Goal: Connect with others: Connect with others

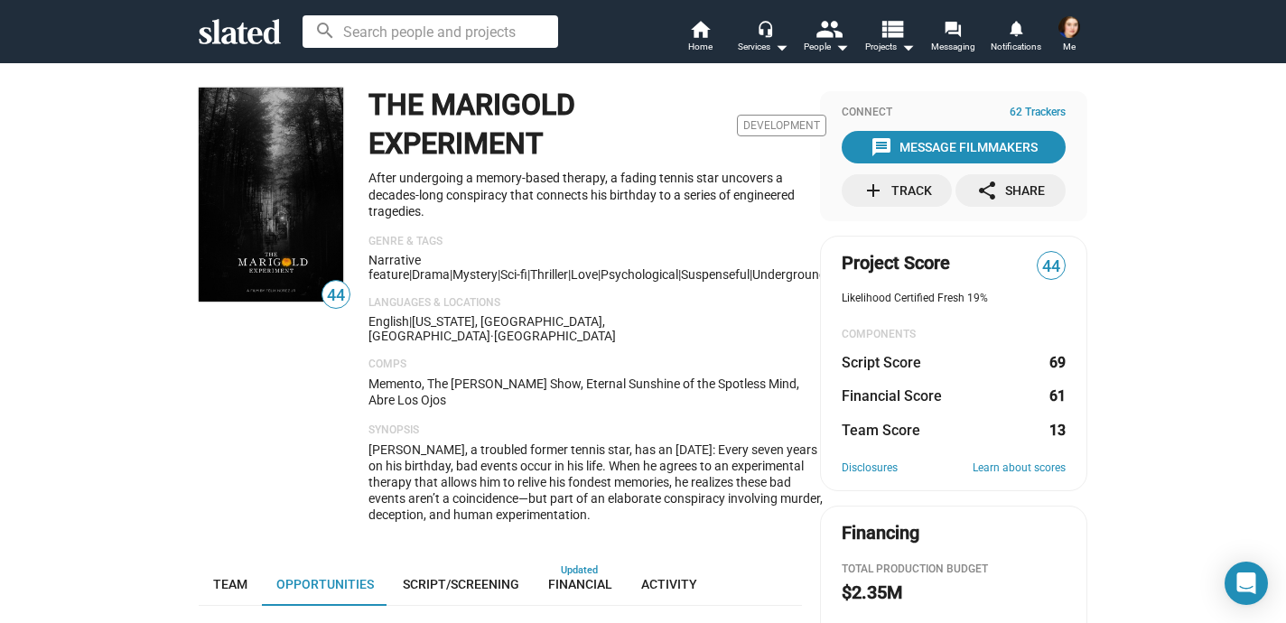
scroll to position [488, 0]
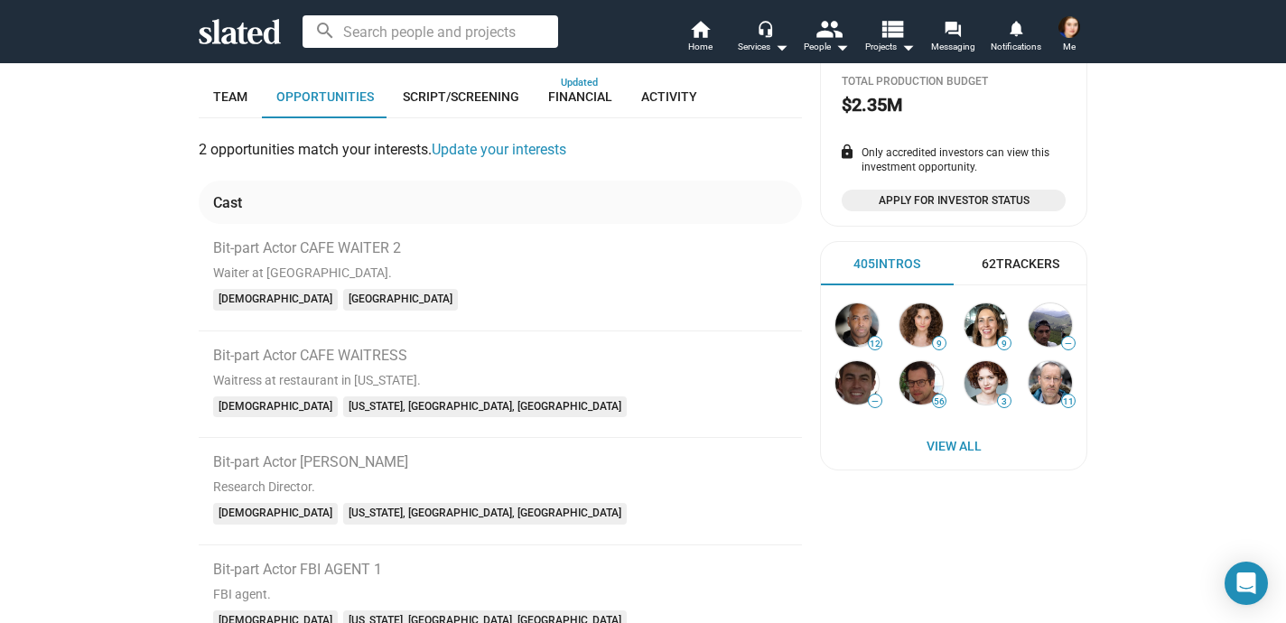
click at [253, 33] on icon at bounding box center [240, 31] width 82 height 25
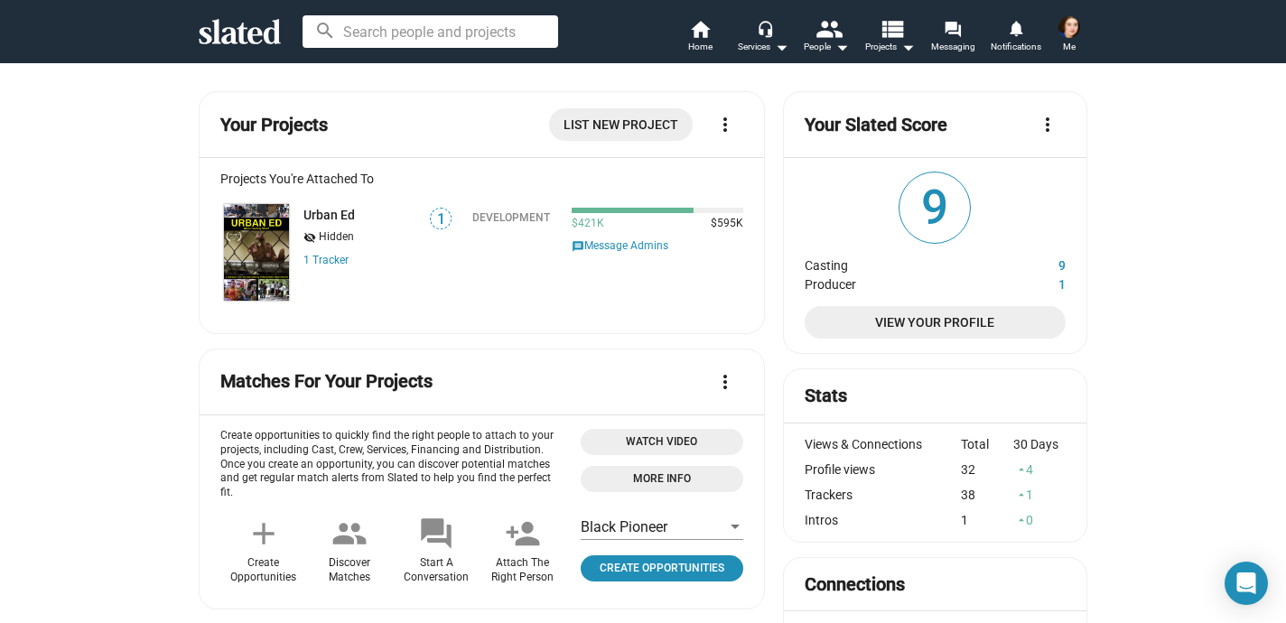
click at [322, 236] on span "Hidden" at bounding box center [336, 237] width 35 height 14
click at [235, 25] on icon at bounding box center [240, 31] width 82 height 25
click at [1070, 19] on img at bounding box center [1070, 27] width 22 height 22
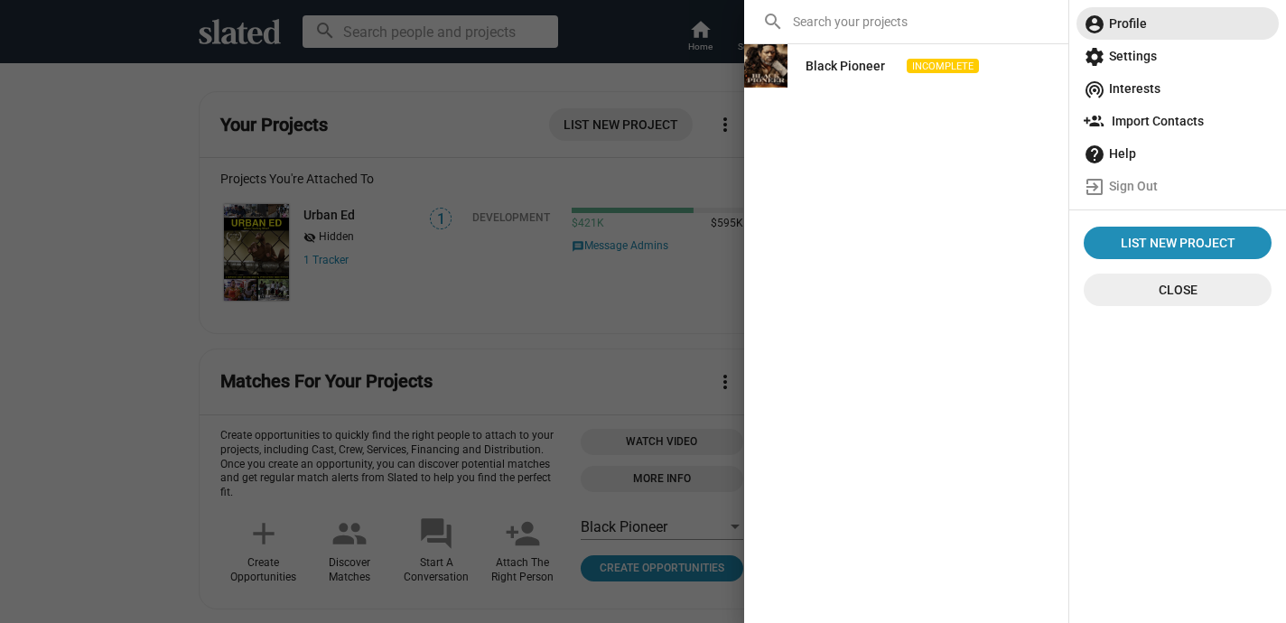
click at [1119, 32] on span "account_circle Profile" at bounding box center [1178, 23] width 188 height 33
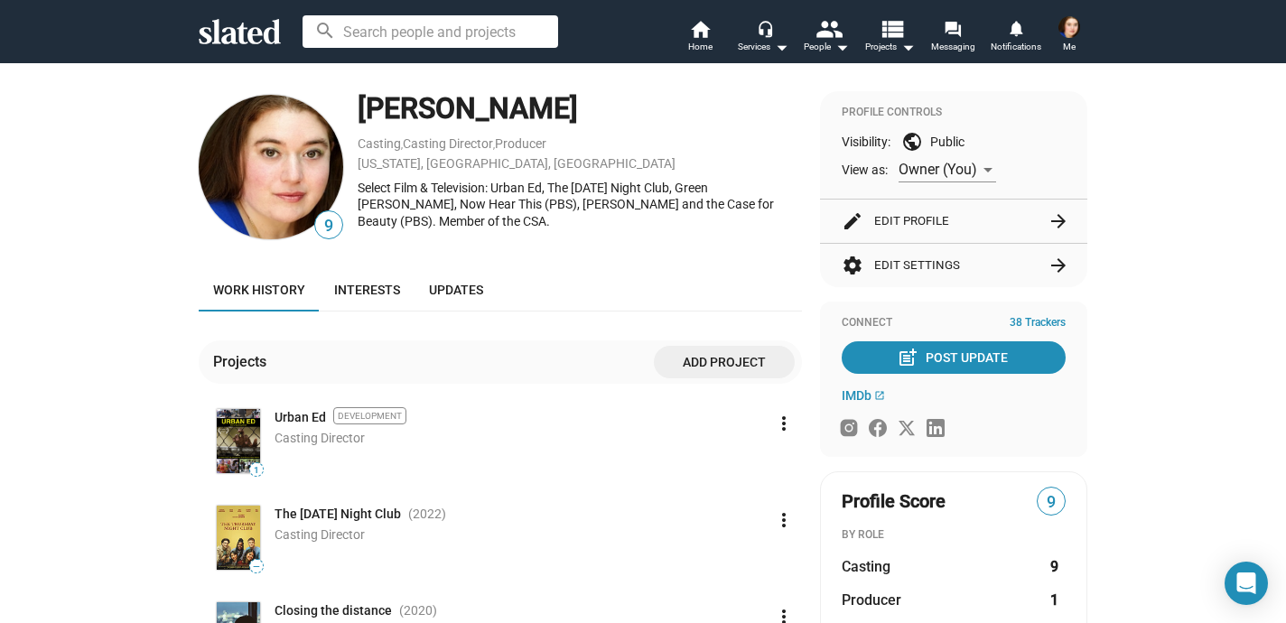
click at [654, 242] on div "[PERSON_NAME] , Casting Director , Producer [US_STATE], [GEOGRAPHIC_DATA], [GEO…" at bounding box center [580, 167] width 444 height 152
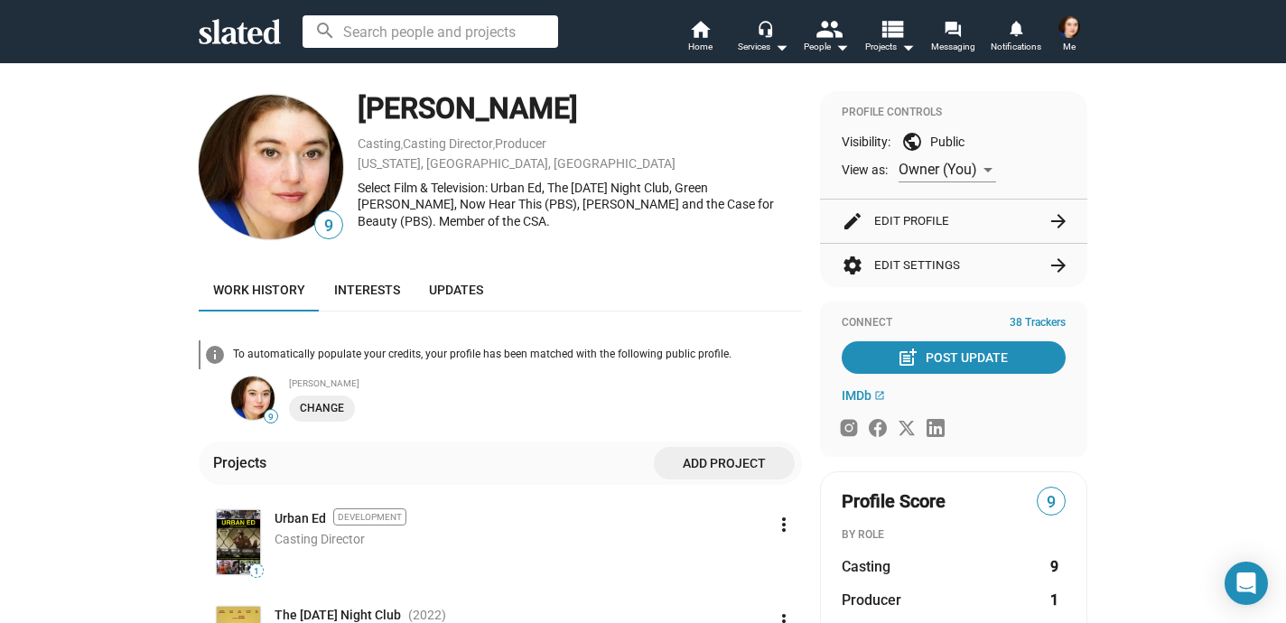
click at [217, 356] on mat-icon "info" at bounding box center [215, 355] width 22 height 22
click at [483, 356] on div "To automatically populate your credits, your profile has been matched with the …" at bounding box center [517, 355] width 569 height 14
click at [453, 28] on input at bounding box center [431, 31] width 256 height 33
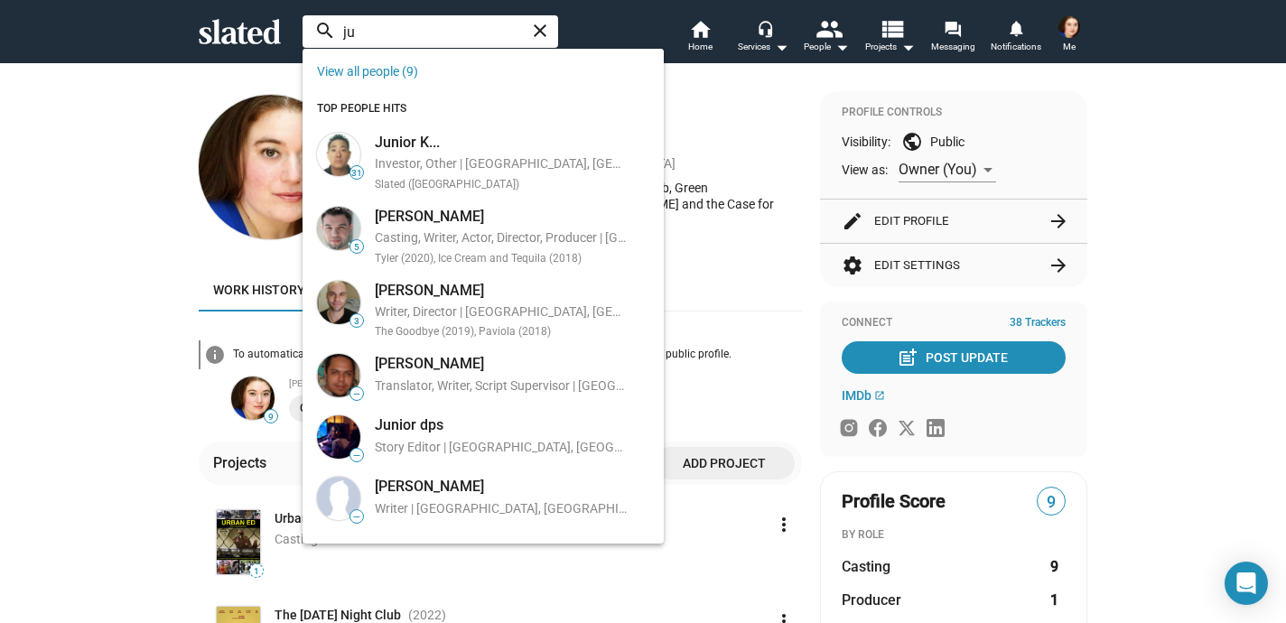
type input "j"
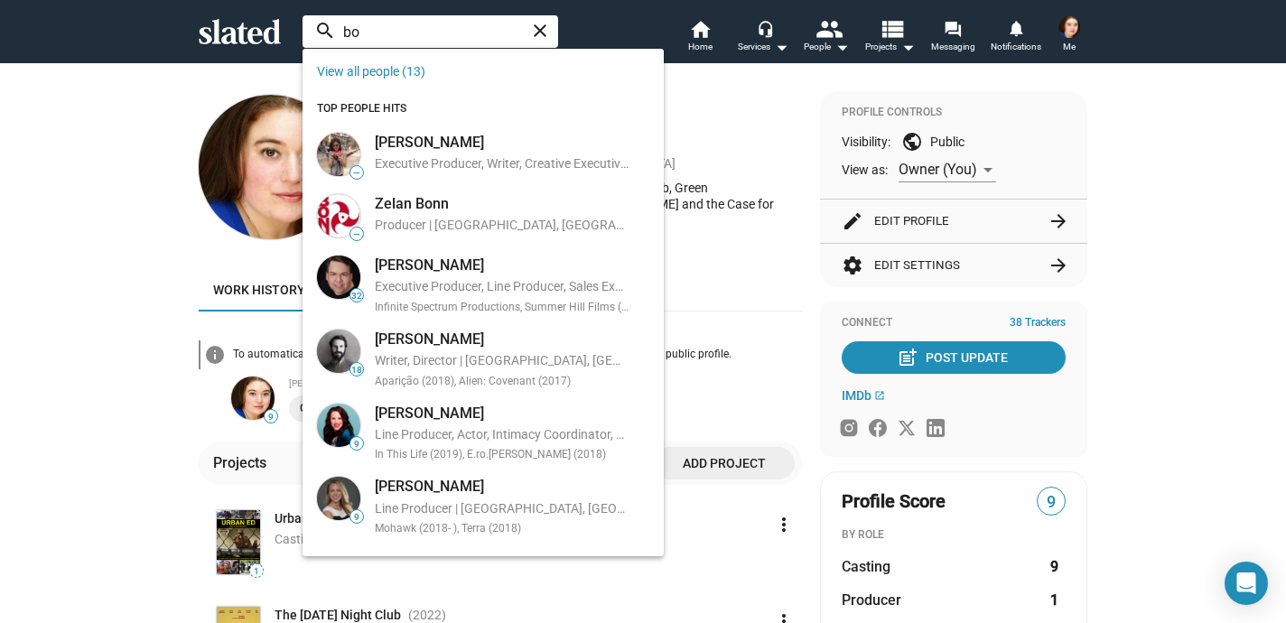
type input "b"
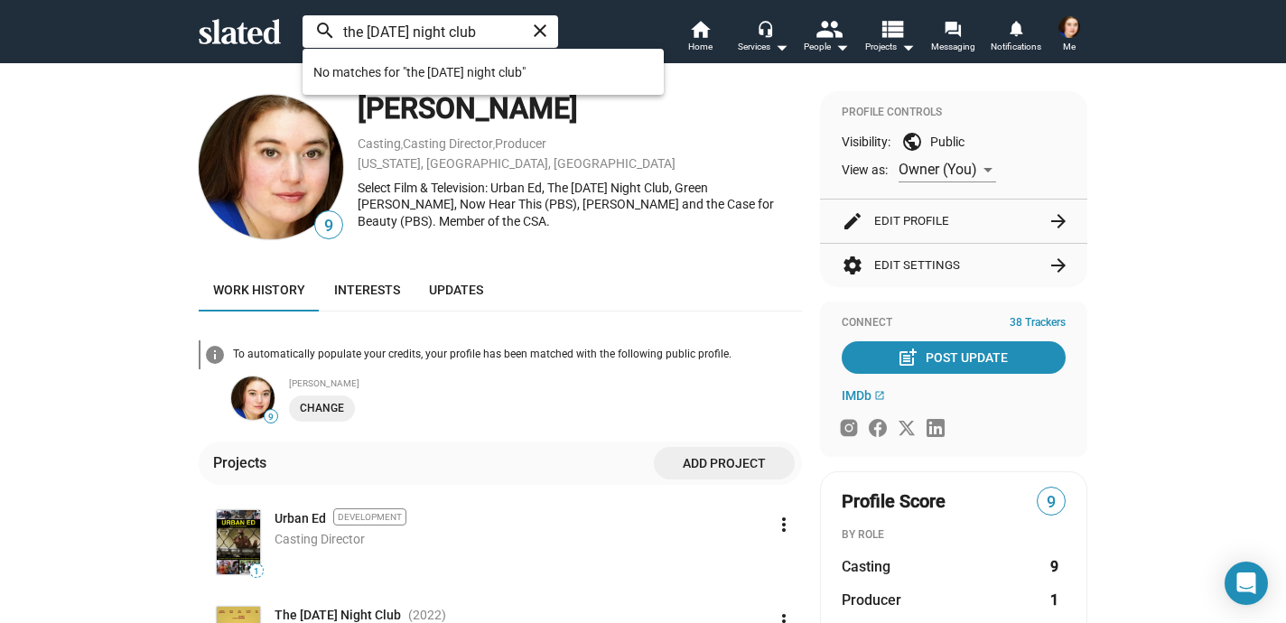
drag, startPoint x: 497, startPoint y: 26, endPoint x: 362, endPoint y: -2, distance: 137.5
click at [362, 0] on html "Welcome! Slated uses cookies as described in our Cookie Policy , which includes…" at bounding box center [643, 311] width 1286 height 623
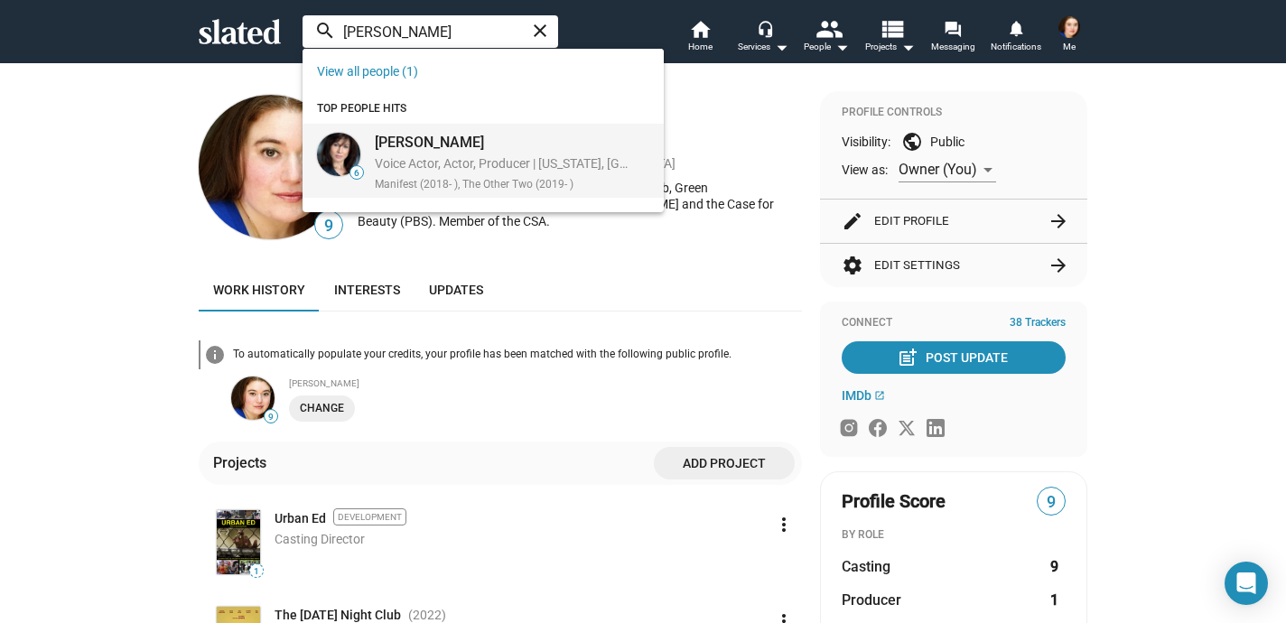
type input "[PERSON_NAME]"
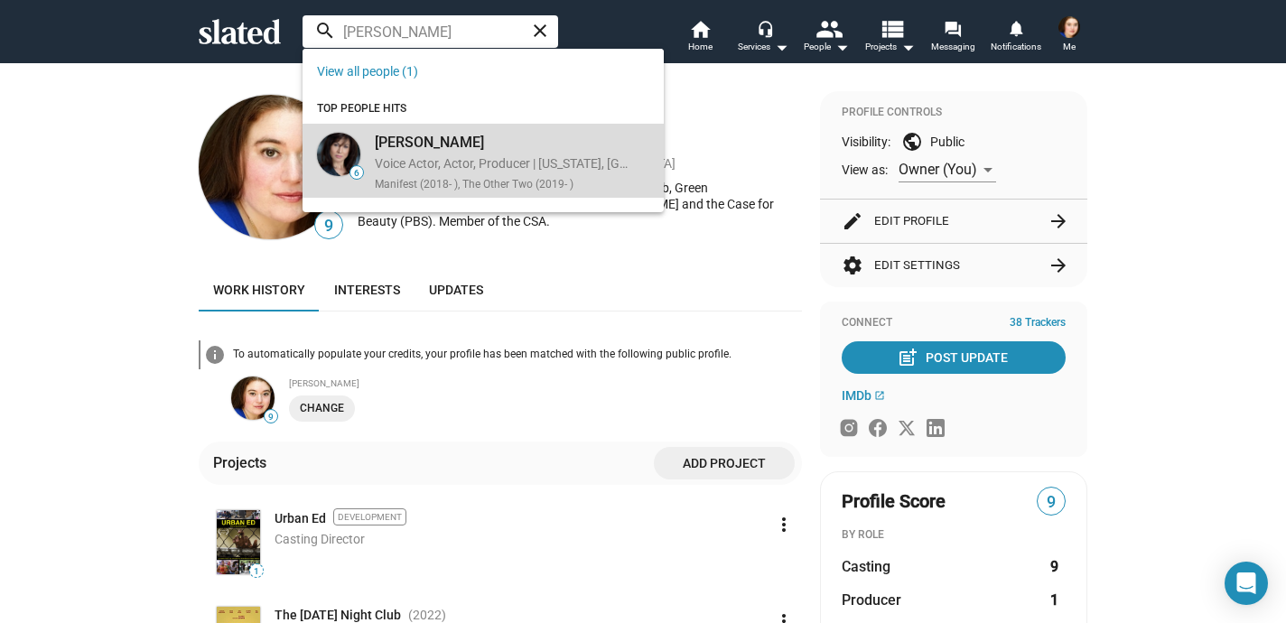
click at [412, 151] on div "[PERSON_NAME]" at bounding box center [502, 142] width 254 height 19
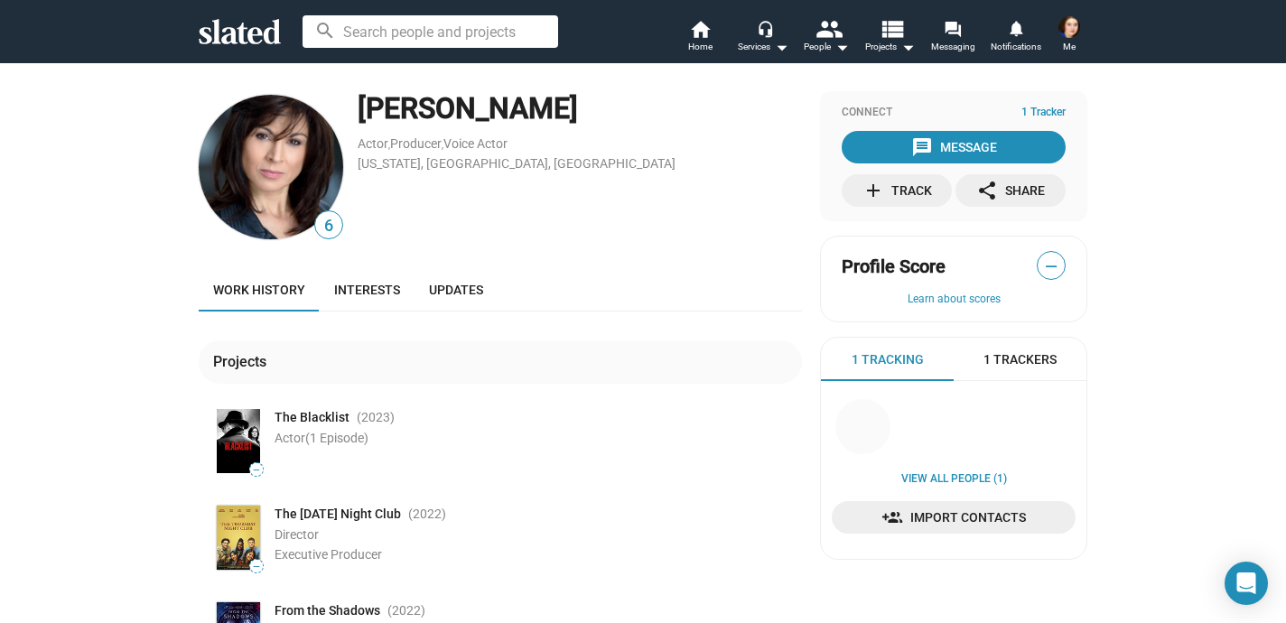
click at [662, 425] on div "The Blacklist (2023 )" at bounding box center [539, 417] width 528 height 17
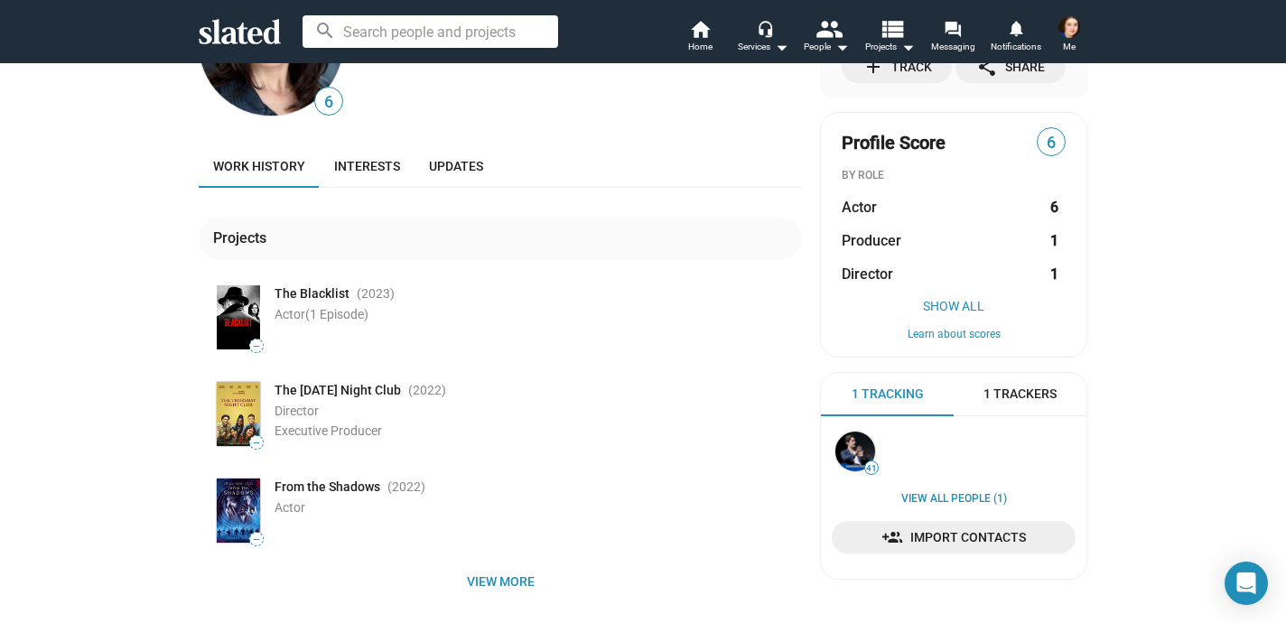
scroll to position [145, 0]
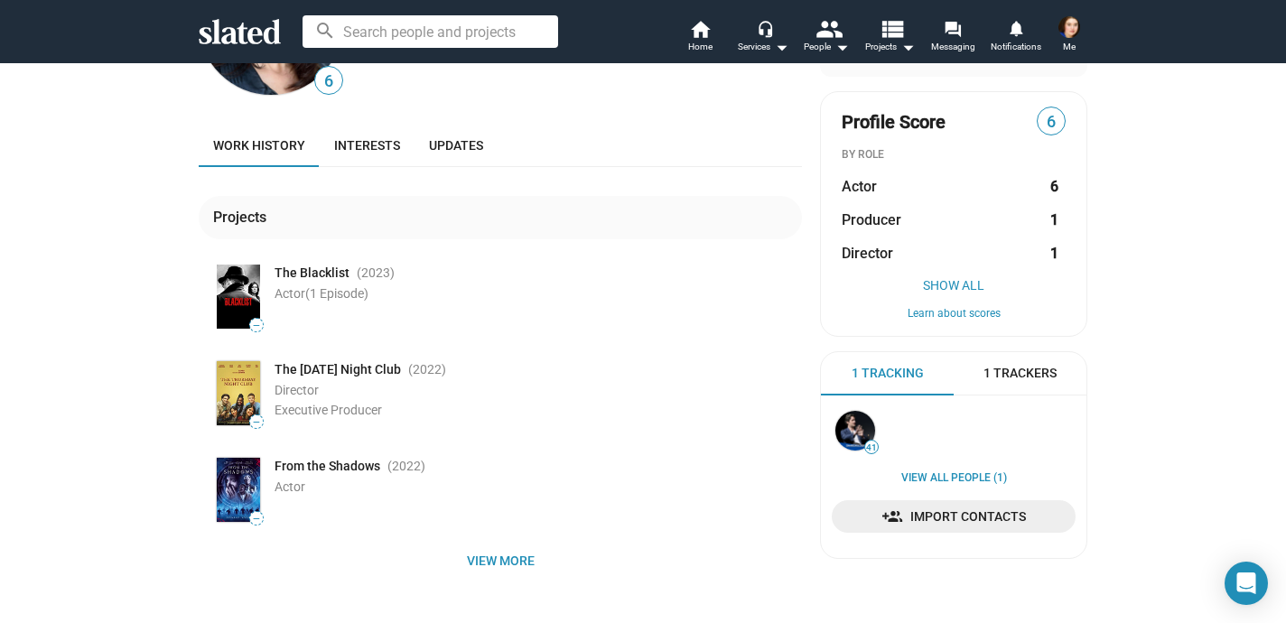
click at [363, 372] on span "The [DATE] Night Club" at bounding box center [338, 369] width 126 height 17
click at [250, 379] on img at bounding box center [238, 393] width 43 height 64
click at [407, 359] on div "The Thursday Night Club (2022 ) Director Executive Producer" at bounding box center [539, 388] width 528 height 61
click at [519, 560] on span "View more" at bounding box center [500, 561] width 575 height 33
click at [416, 372] on div "The Thursday Night Club (2022 )" at bounding box center [539, 369] width 528 height 17
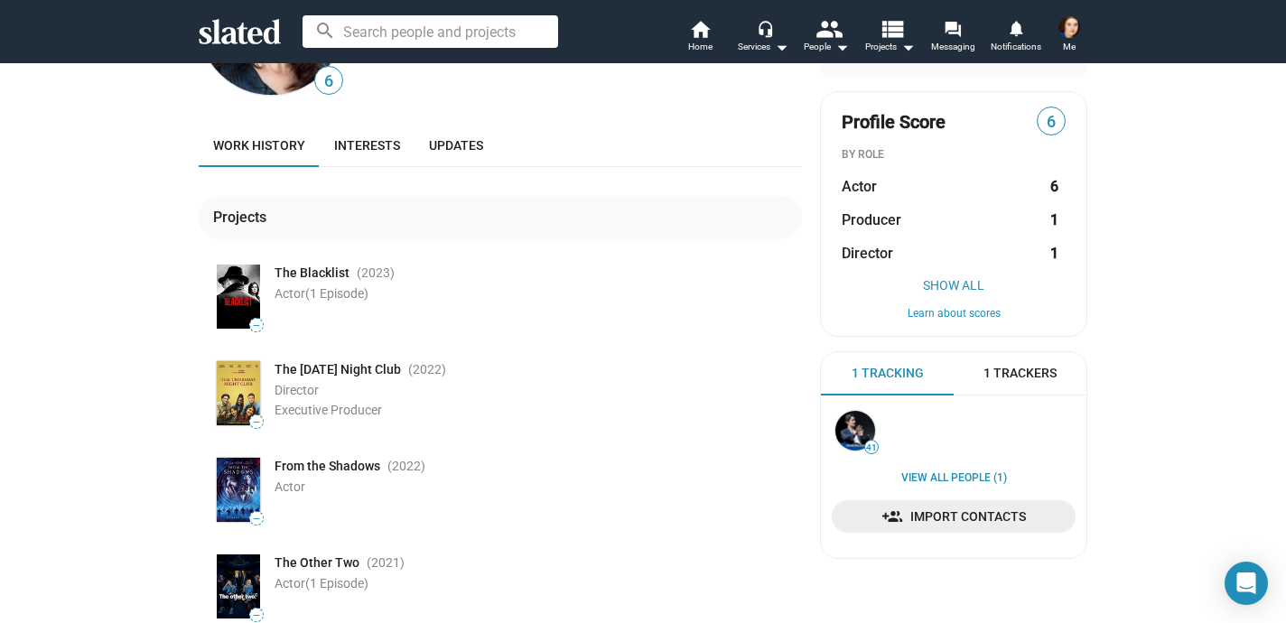
click at [362, 382] on div "Director" at bounding box center [539, 390] width 528 height 17
click at [362, 370] on span "The [DATE] Night Club" at bounding box center [338, 369] width 126 height 17
click at [362, 413] on span "Executive Producer" at bounding box center [328, 410] width 107 height 14
click at [1080, 17] on span at bounding box center [1069, 27] width 29 height 29
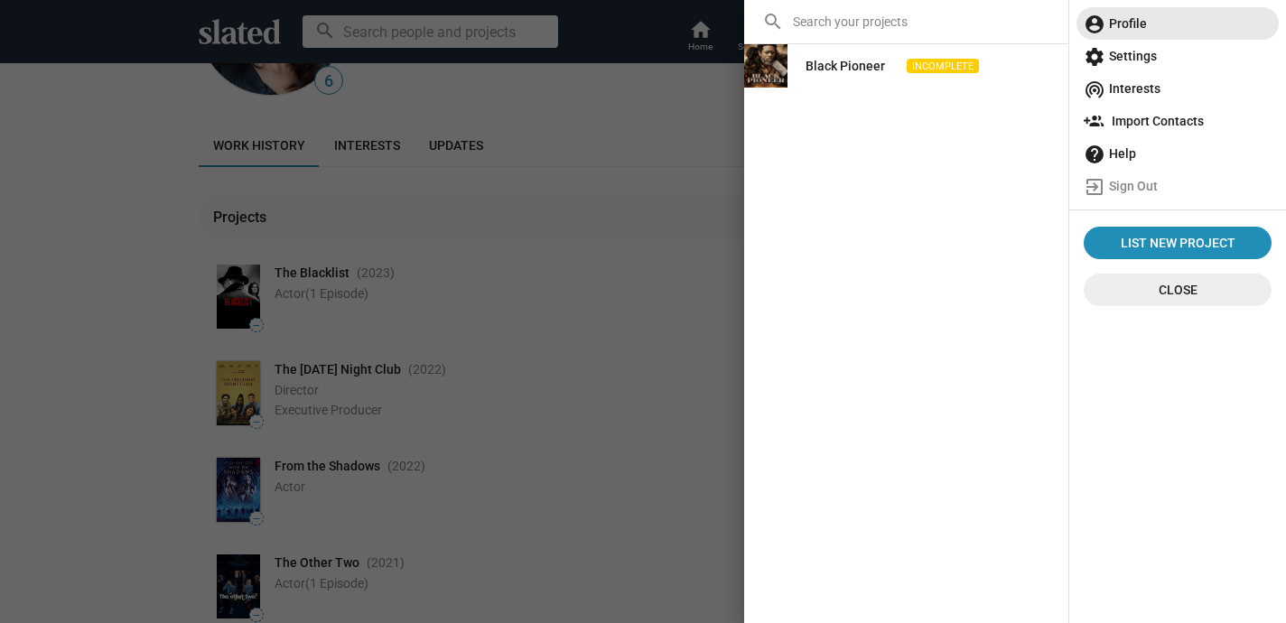
click at [1124, 14] on span "account_circle Profile" at bounding box center [1178, 23] width 188 height 33
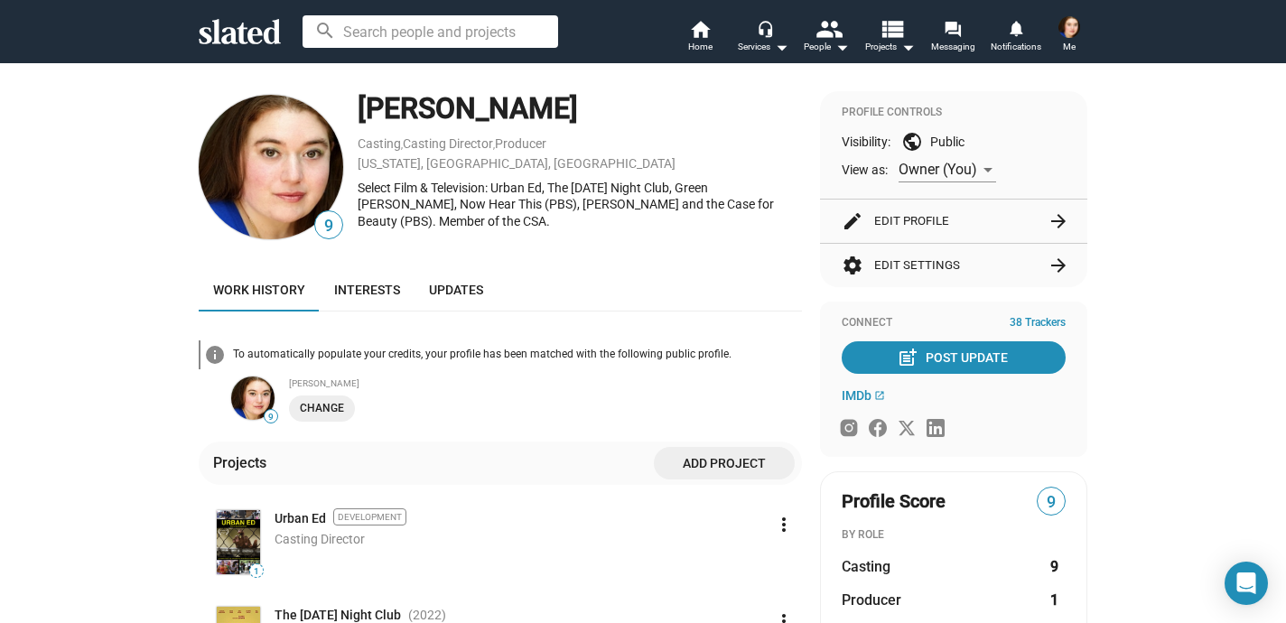
click at [693, 360] on div "To automatically populate your credits, your profile has been matched with the …" at bounding box center [517, 355] width 569 height 14
click at [220, 361] on mat-icon "info" at bounding box center [215, 355] width 22 height 22
click at [220, 360] on mat-icon "info" at bounding box center [215, 355] width 22 height 22
click at [266, 402] on img at bounding box center [252, 398] width 43 height 43
click at [316, 412] on span "Change" at bounding box center [322, 408] width 44 height 19
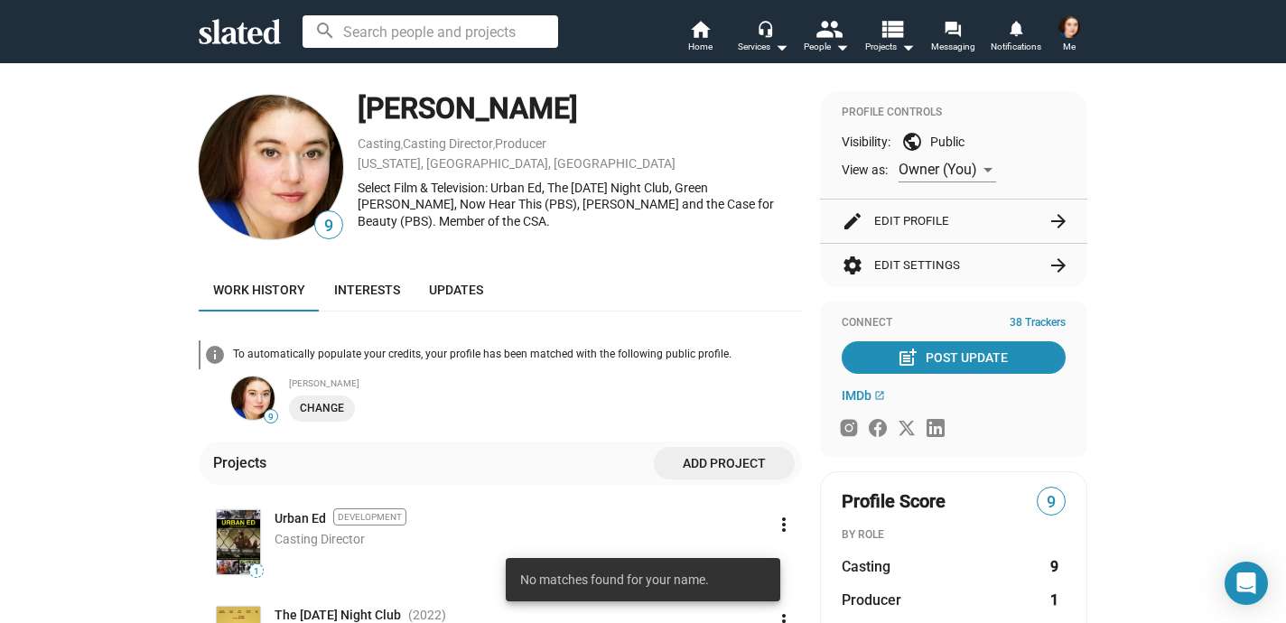
click at [394, 337] on div "info To automatically populate your credits, your profile has been matched with…" at bounding box center [500, 596] width 603 height 569
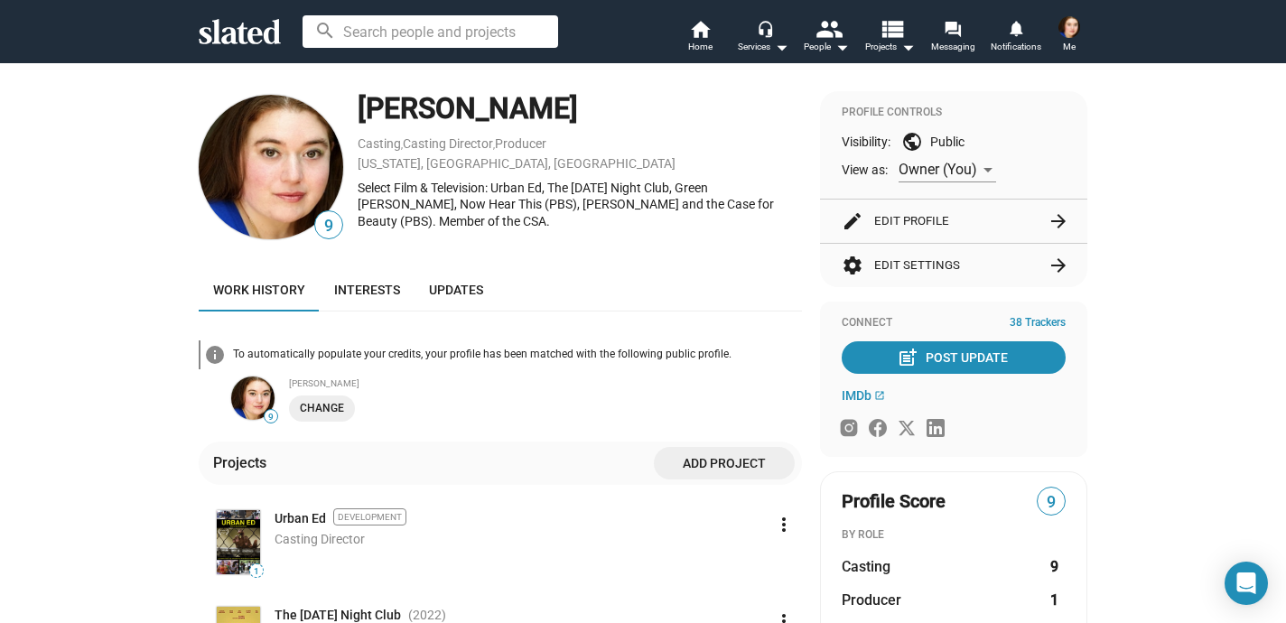
click at [377, 256] on div "9 Robin Carus Casting , Casting Director , Producer New York, NY, US Select Fil…" at bounding box center [500, 609] width 603 height 1037
click at [381, 358] on div "To automatically populate your credits, your profile has been matched with the …" at bounding box center [517, 355] width 569 height 14
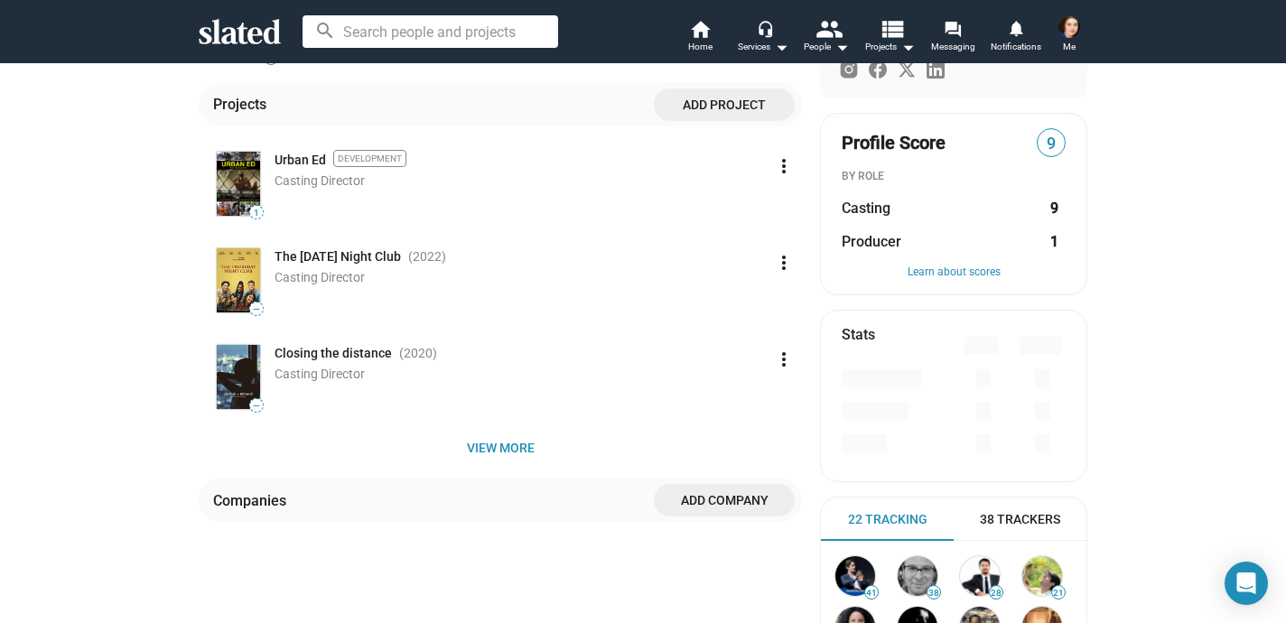
scroll to position [361, 0]
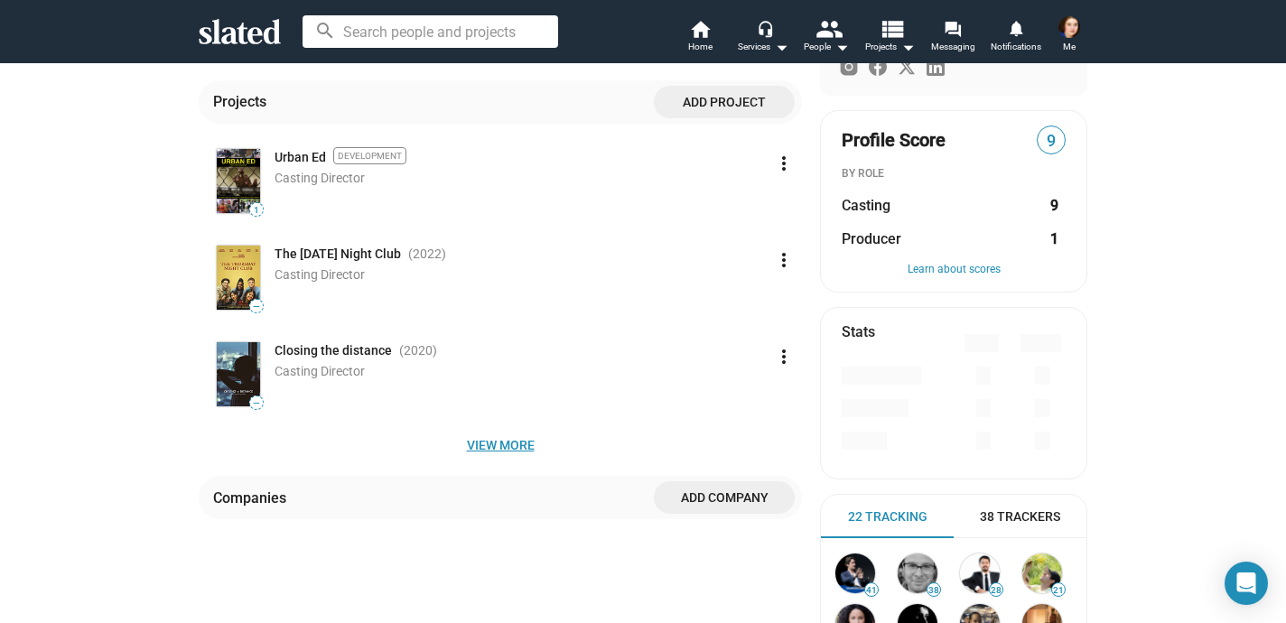
click at [488, 444] on span "View more" at bounding box center [500, 445] width 575 height 33
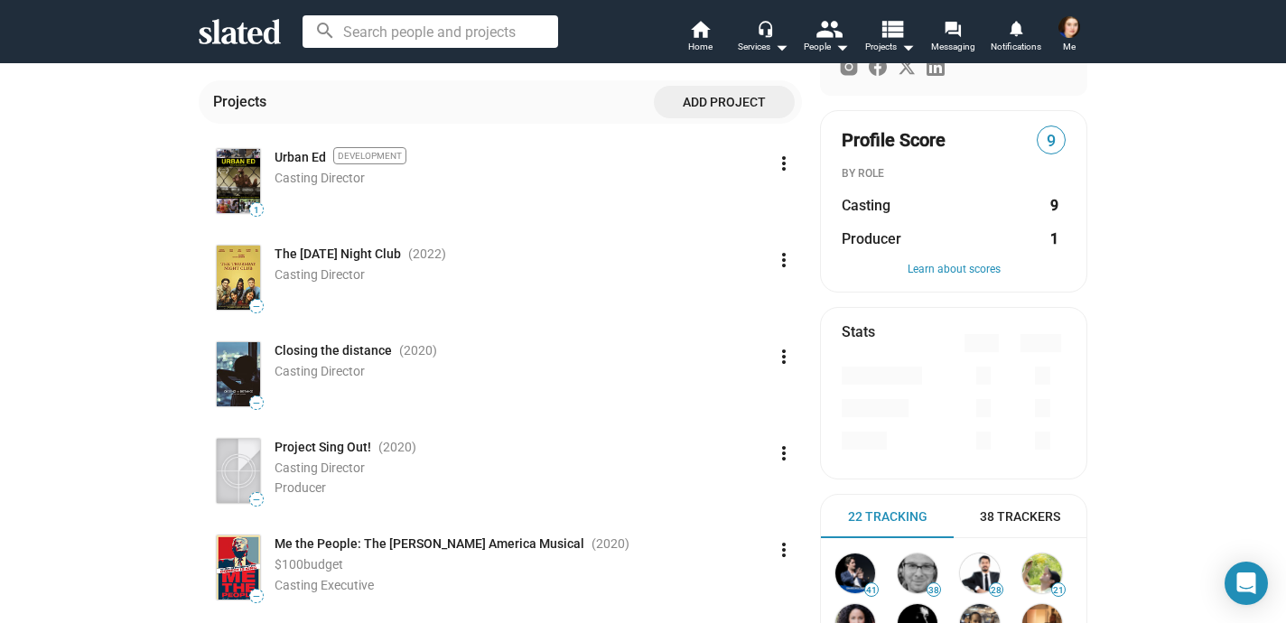
click at [369, 453] on div "Project Sing Out! (2020 )" at bounding box center [520, 447] width 491 height 17
click at [256, 500] on span "—" at bounding box center [256, 500] width 13 height 10
click at [780, 453] on mat-icon "more_vert" at bounding box center [784, 454] width 22 height 22
click at [750, 350] on div at bounding box center [643, 311] width 1286 height 623
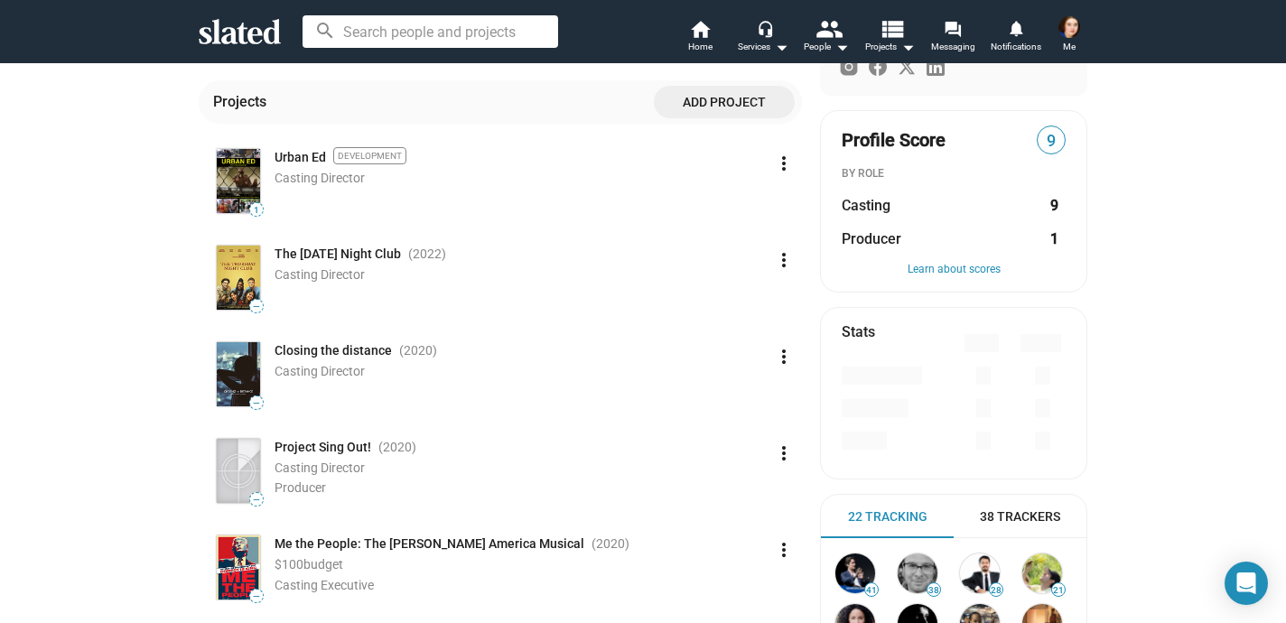
click at [730, 370] on div "Casting Director" at bounding box center [520, 371] width 491 height 17
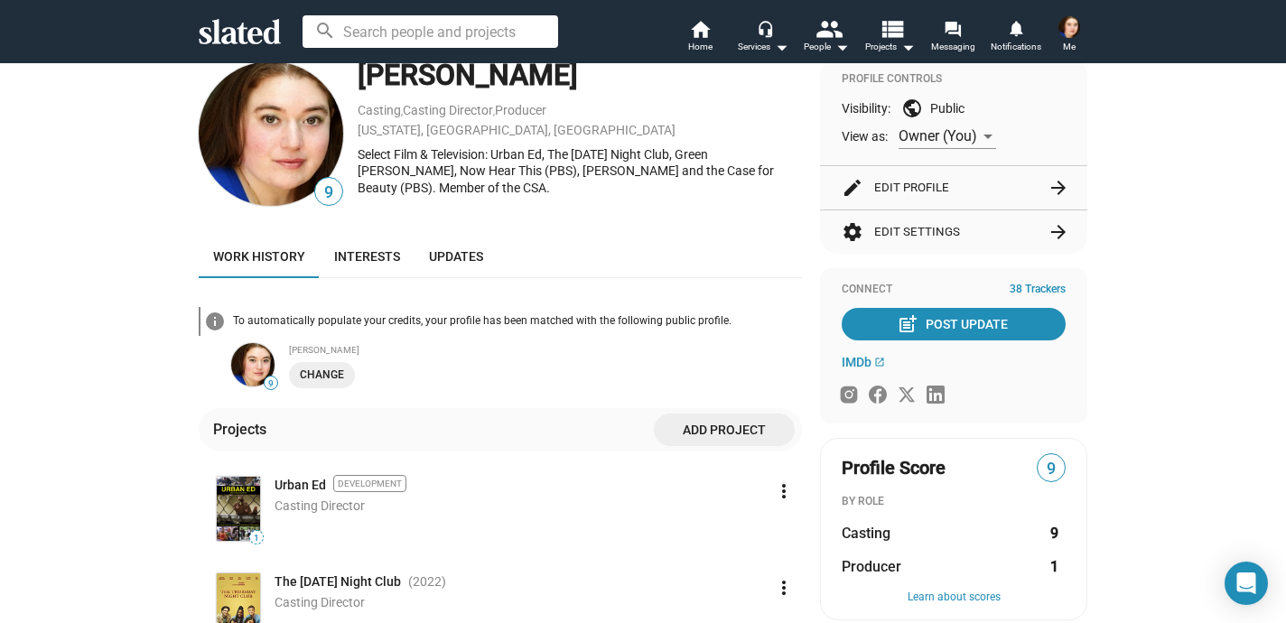
scroll to position [36, 0]
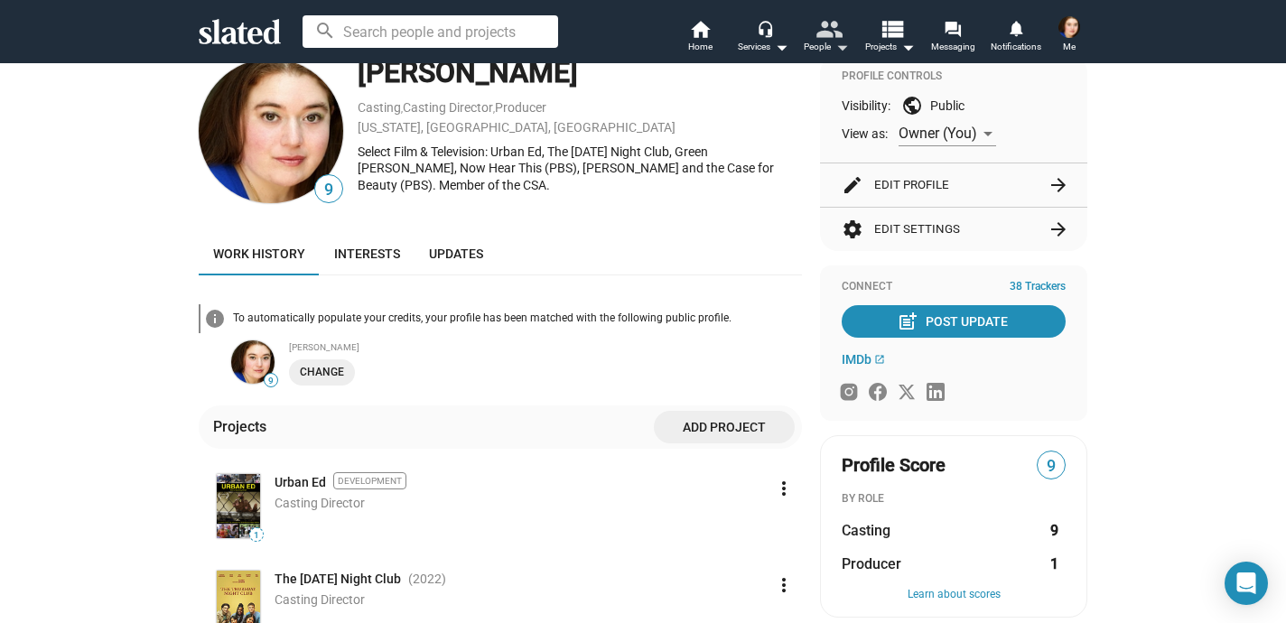
click at [834, 32] on mat-icon "people" at bounding box center [829, 28] width 26 height 26
